Goal: Navigation & Orientation: Find specific page/section

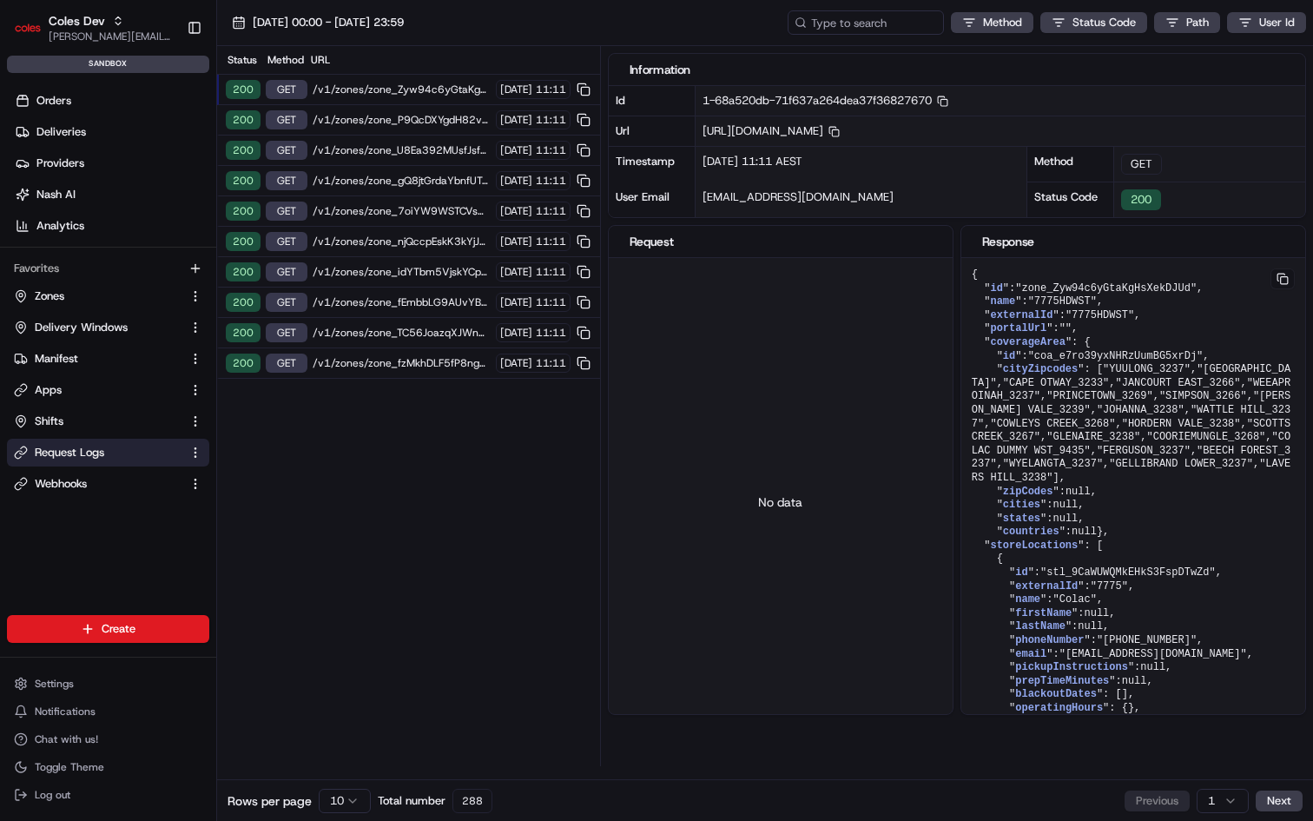
click at [85, 453] on span "Request Logs" at bounding box center [69, 453] width 69 height 16
click at [83, 481] on span "Webhooks" at bounding box center [61, 484] width 52 height 16
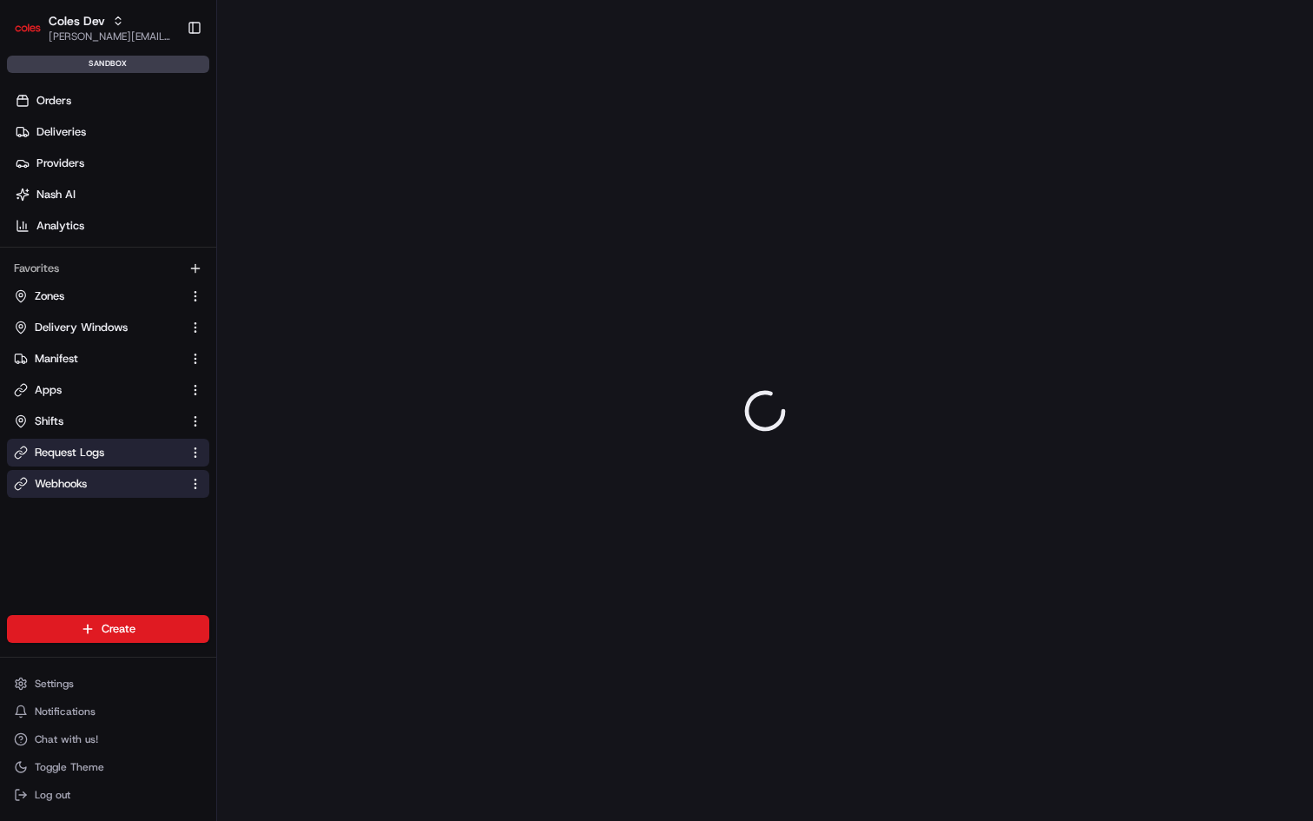
click at [80, 453] on span "Request Logs" at bounding box center [69, 453] width 69 height 16
